Goal: Information Seeking & Learning: Learn about a topic

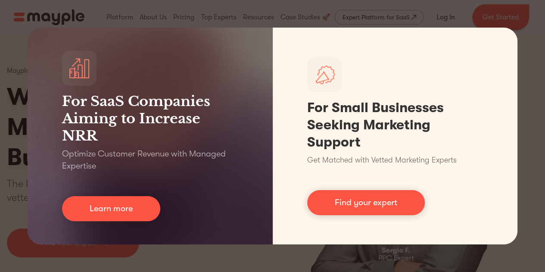
click at [522, 50] on div "For SaaS Companies Aiming to Increase NRR Optimize Customer Revenue with Manage…" at bounding box center [272, 136] width 545 height 272
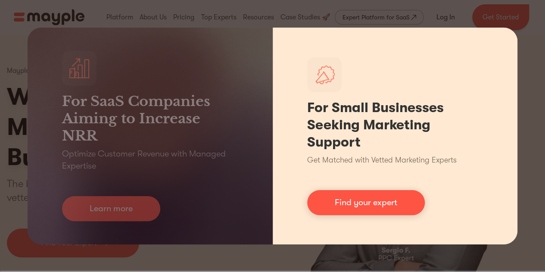
click at [376, 227] on div "For Small Businesses Seeking Marketing Support Get Matched with Vetted Marketin…" at bounding box center [395, 136] width 245 height 217
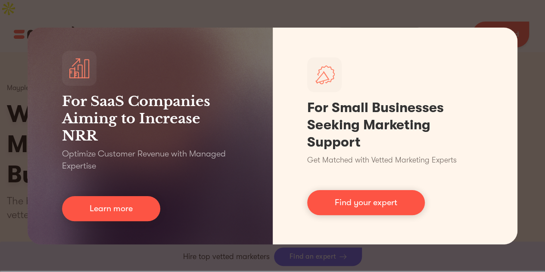
scroll to position [236, 0]
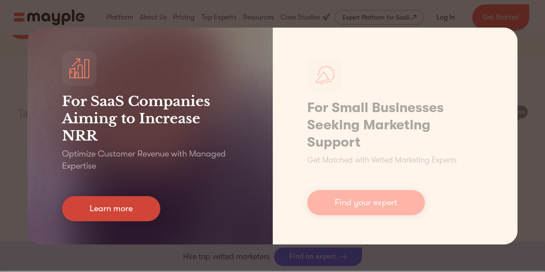
click at [111, 203] on link "Learn more" at bounding box center [111, 208] width 98 height 25
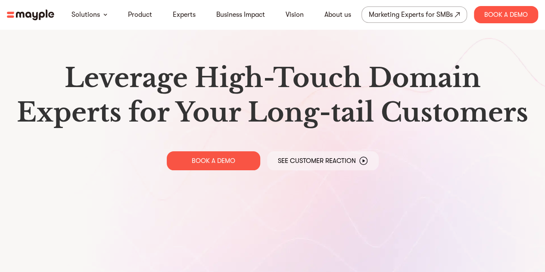
scroll to position [211, 0]
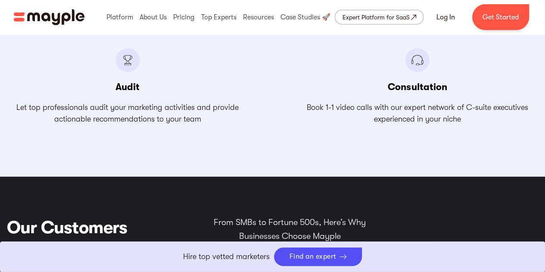
scroll to position [1564, 0]
